Goal: Task Accomplishment & Management: Manage account settings

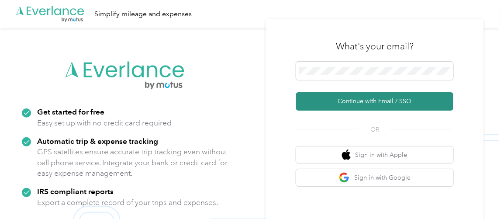
click at [364, 103] on button "Continue with Email / SSO" at bounding box center [374, 101] width 157 height 18
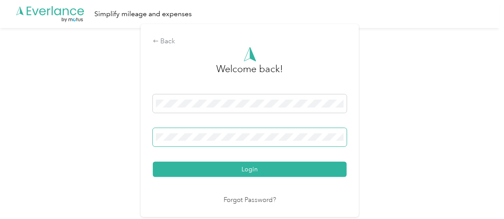
click at [153, 162] on button "Login" at bounding box center [250, 169] width 194 height 15
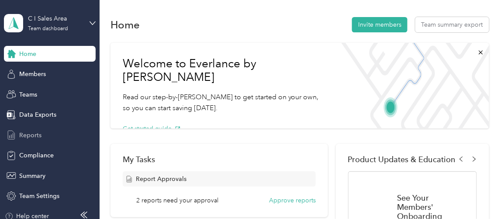
click at [41, 138] on div "Reports" at bounding box center [50, 135] width 92 height 16
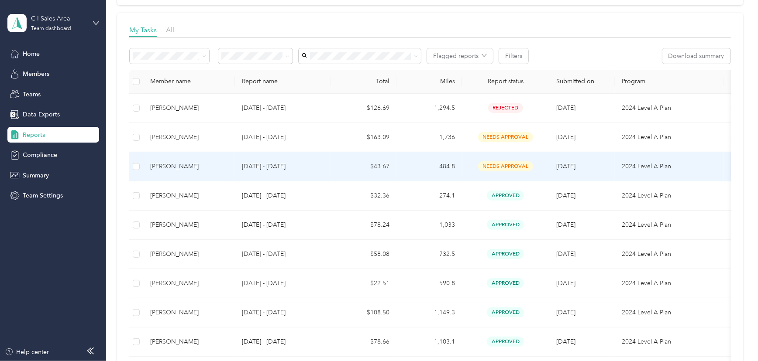
scroll to position [114, 0]
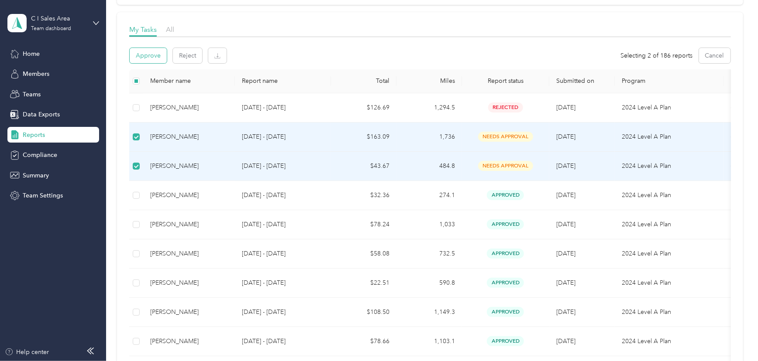
click at [154, 52] on button "Approve" at bounding box center [148, 55] width 37 height 15
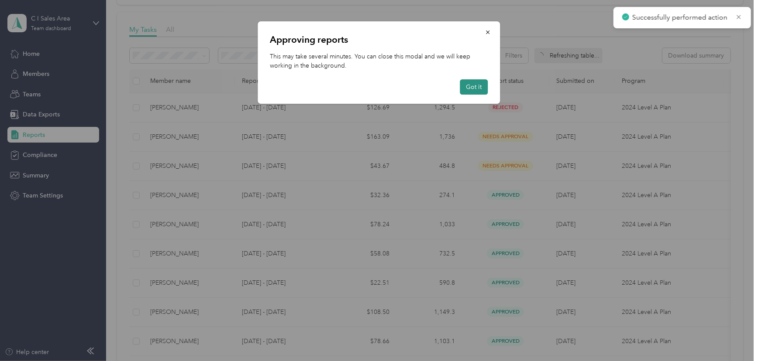
click at [479, 86] on button "Got it" at bounding box center [474, 86] width 28 height 15
